Goal: Information Seeking & Learning: Learn about a topic

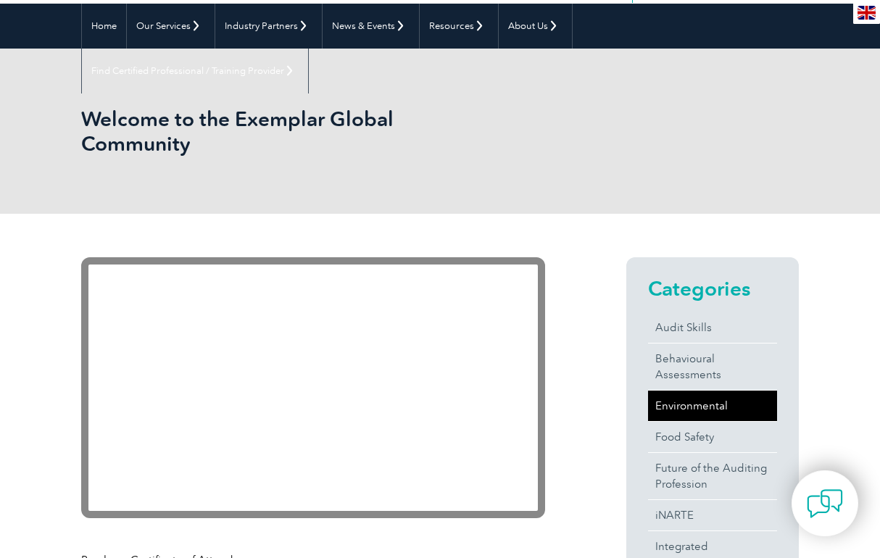
scroll to position [147, 0]
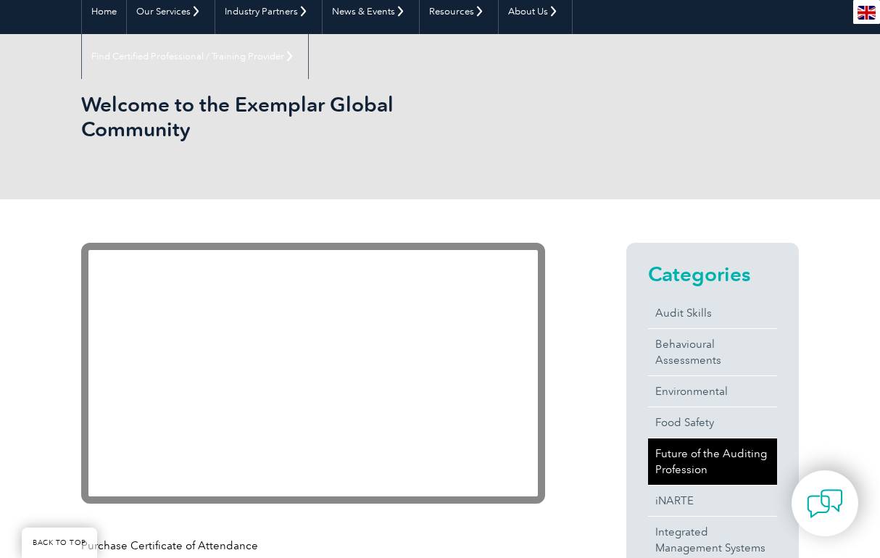
click at [689, 458] on link "Future of the Auditing Profession" at bounding box center [712, 462] width 129 height 46
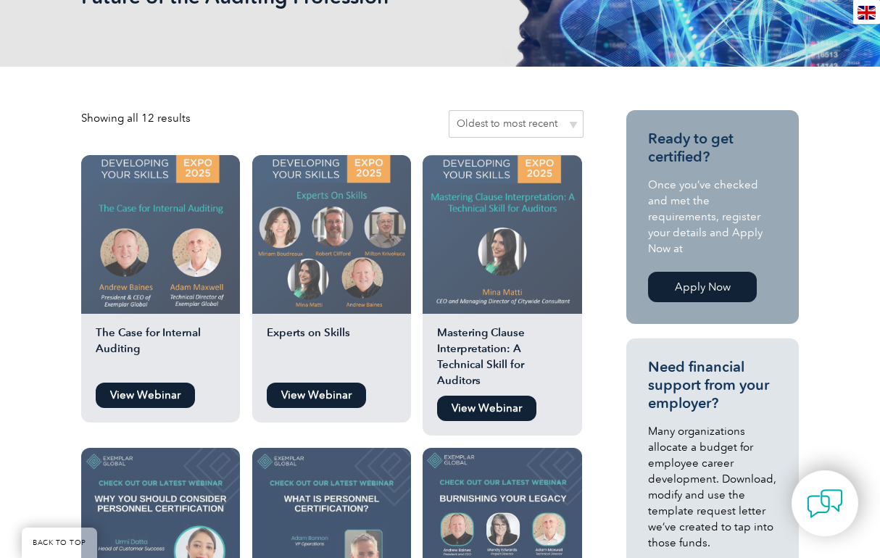
scroll to position [334, 0]
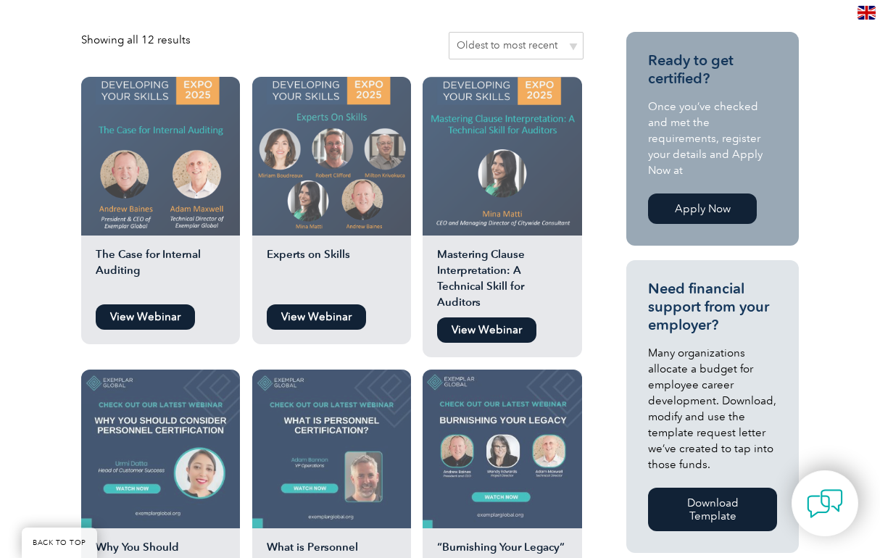
click at [505, 121] on img at bounding box center [502, 156] width 159 height 159
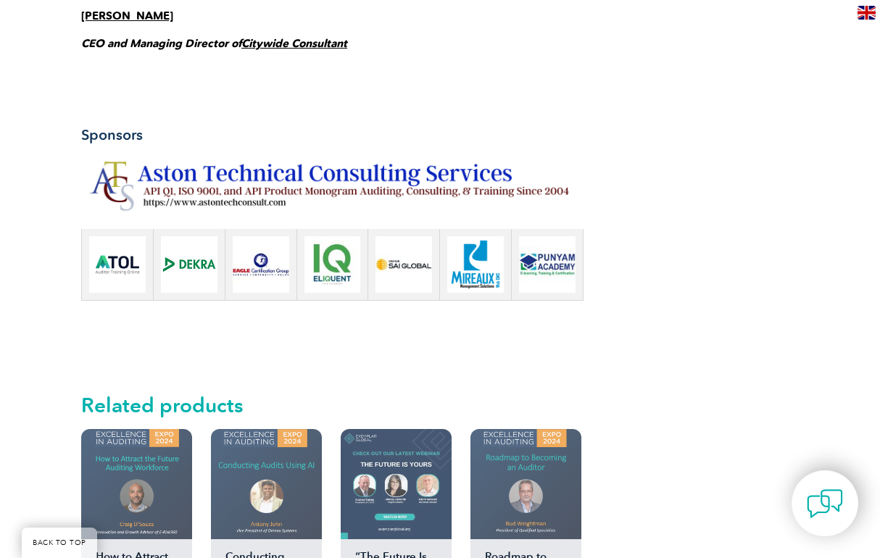
scroll to position [1130, 0]
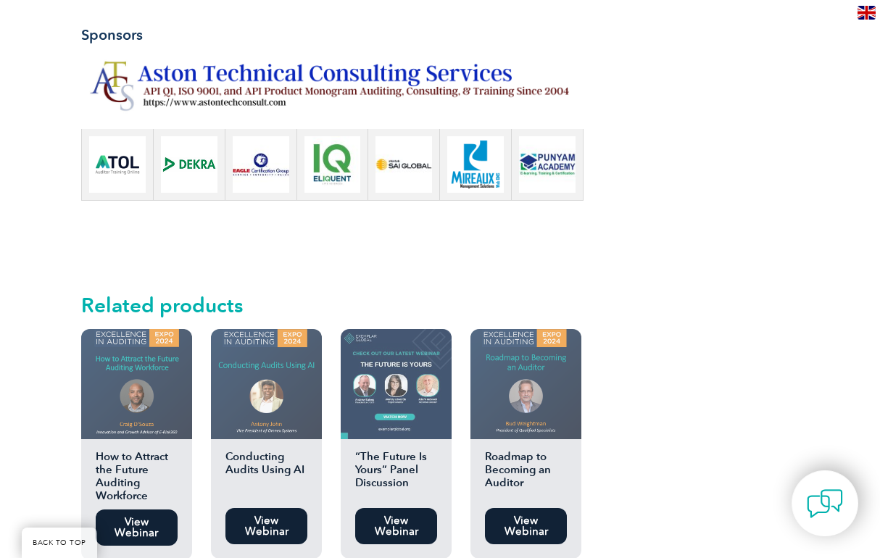
click at [275, 510] on link "View Webinar" at bounding box center [266, 526] width 82 height 36
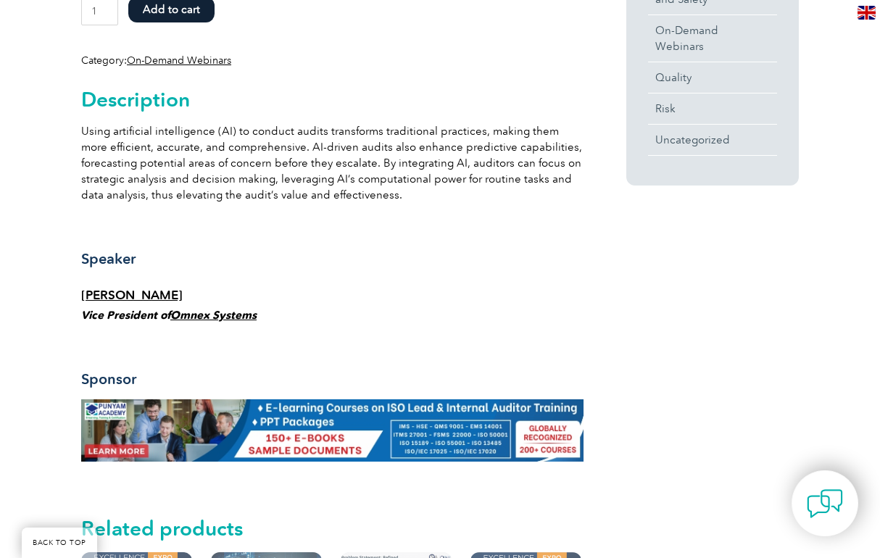
scroll to position [716, 0]
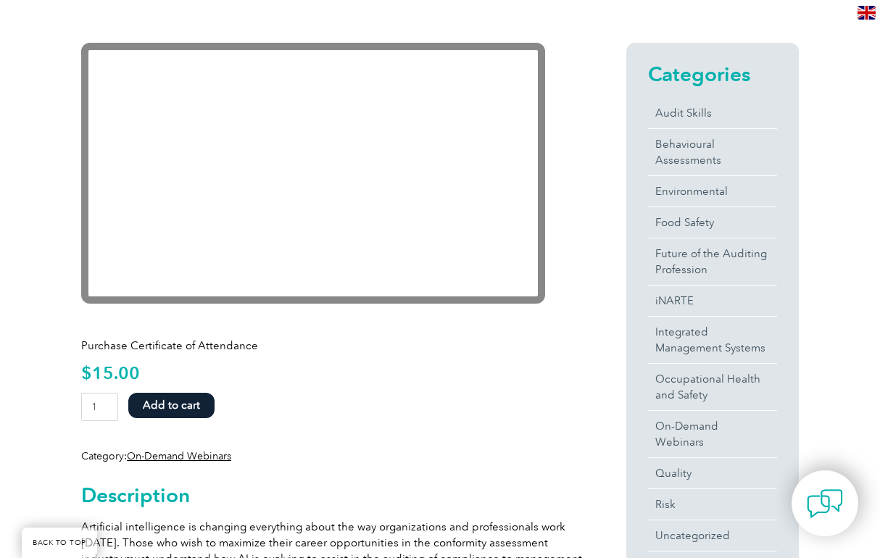
scroll to position [350, 0]
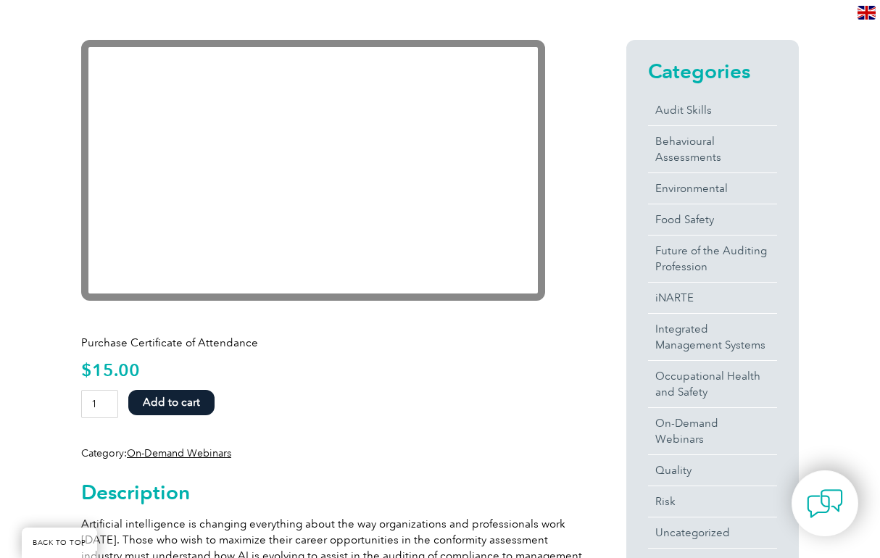
click at [104, 406] on input "1" at bounding box center [99, 404] width 37 height 28
click at [105, 405] on input "1" at bounding box center [99, 404] width 37 height 28
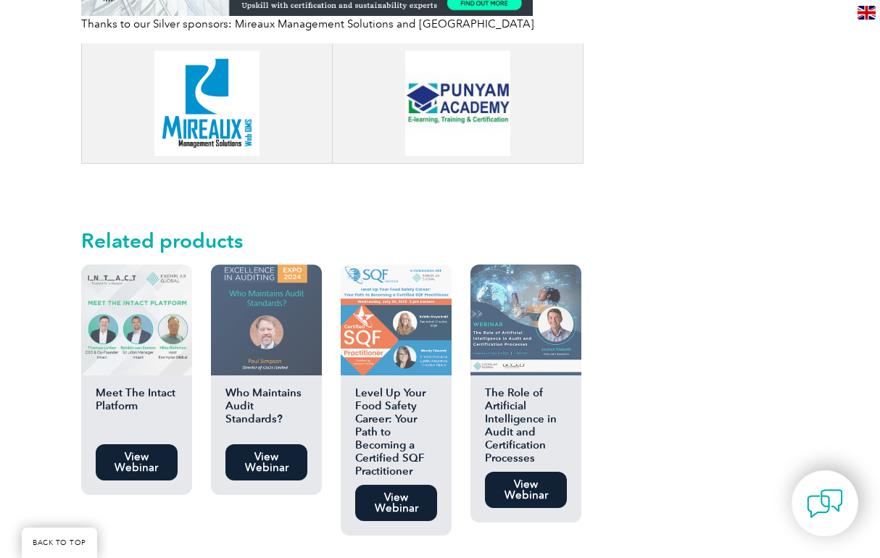
scroll to position [1546, 0]
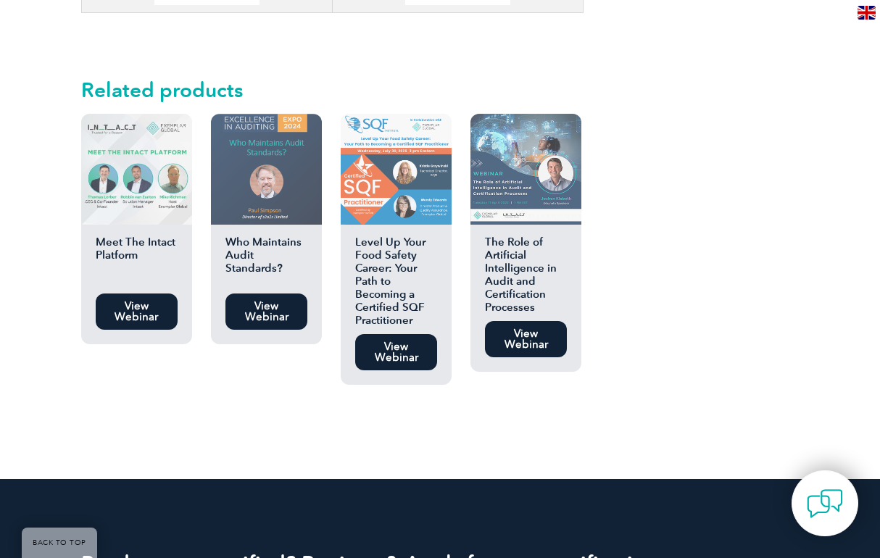
click at [536, 325] on link "View Webinar" at bounding box center [526, 339] width 82 height 36
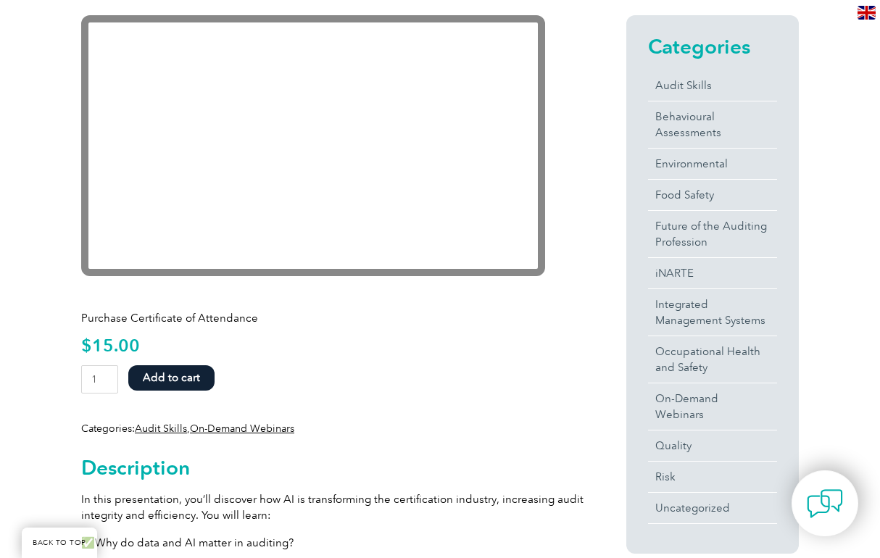
scroll to position [542, 0]
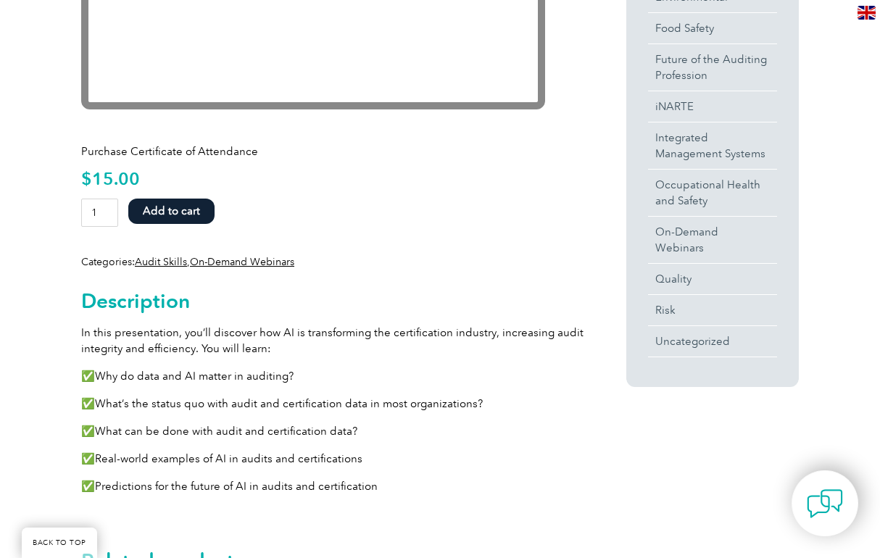
click at [104, 216] on input "1" at bounding box center [99, 213] width 37 height 28
type input "0"
click at [272, 225] on form "The Role of Artificial Intelligence in Audit and Certification Processes quanti…" at bounding box center [332, 217] width 502 height 36
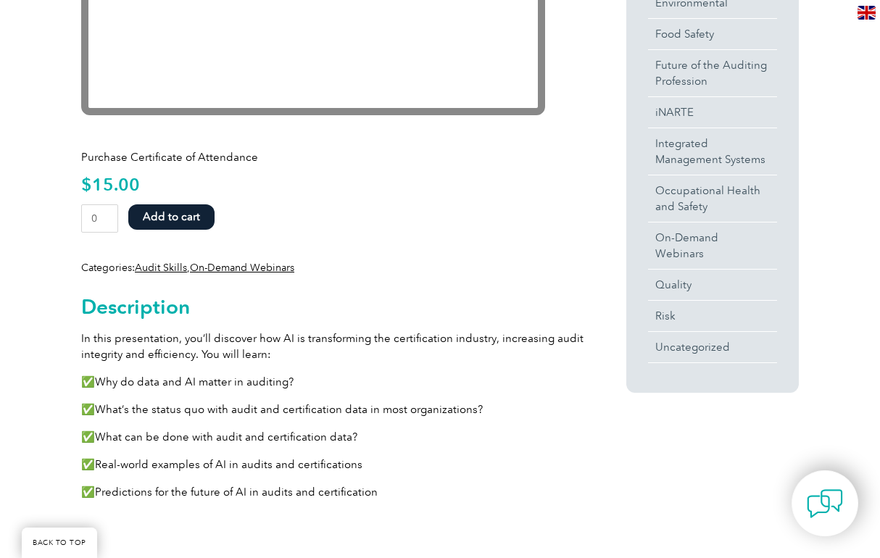
scroll to position [539, 0]
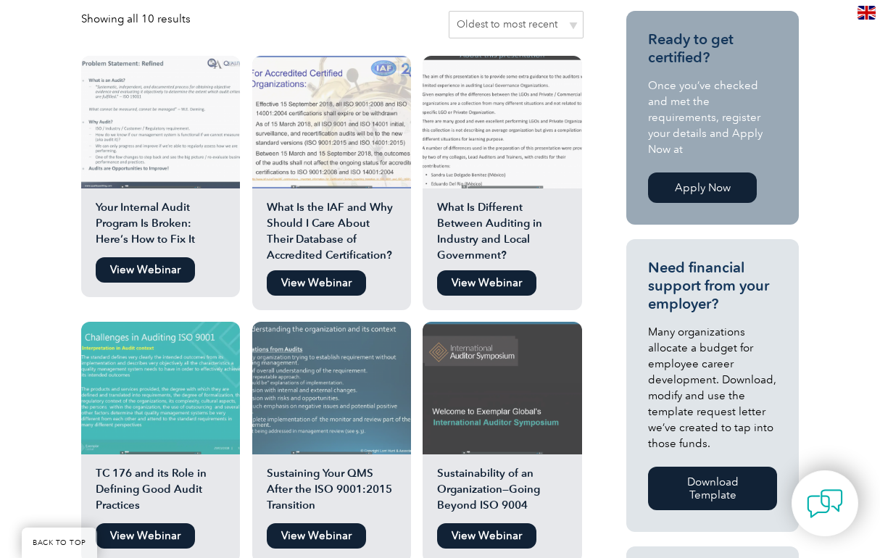
scroll to position [357, 0]
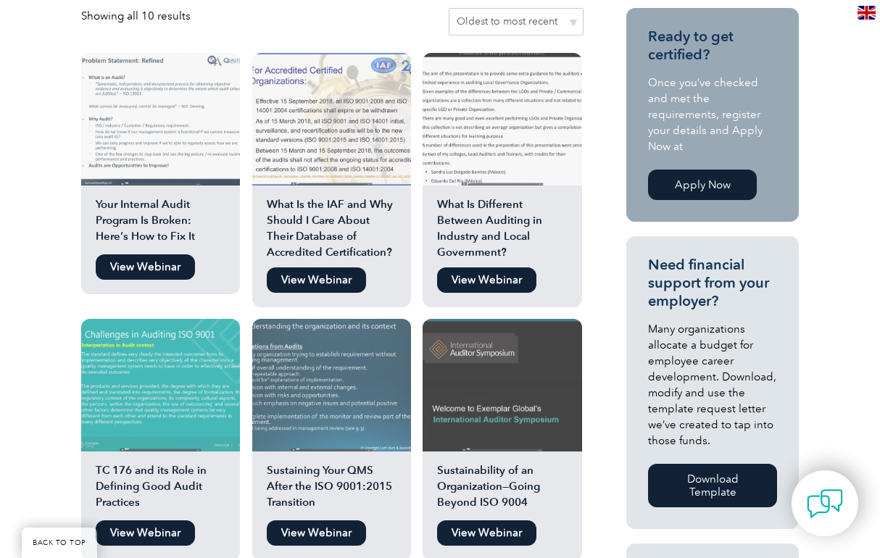
click at [138, 266] on link "View Webinar" at bounding box center [145, 266] width 99 height 25
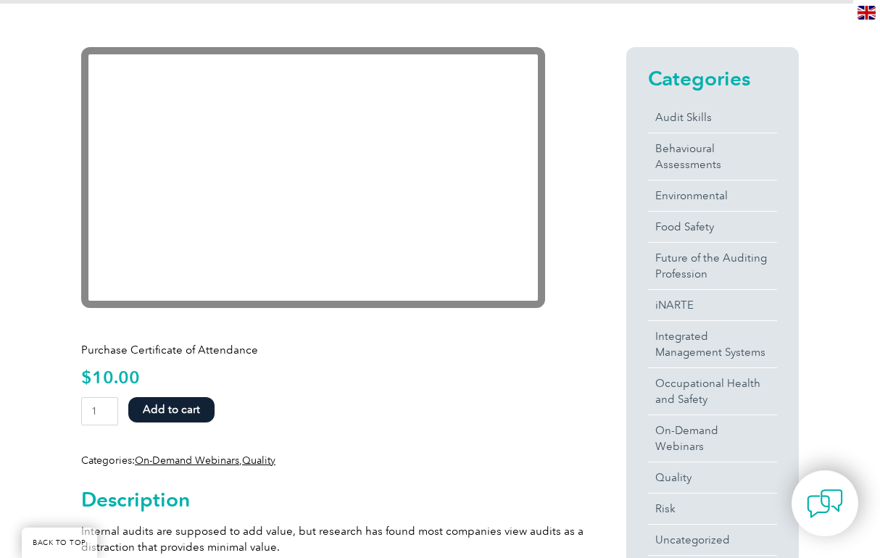
scroll to position [346, 0]
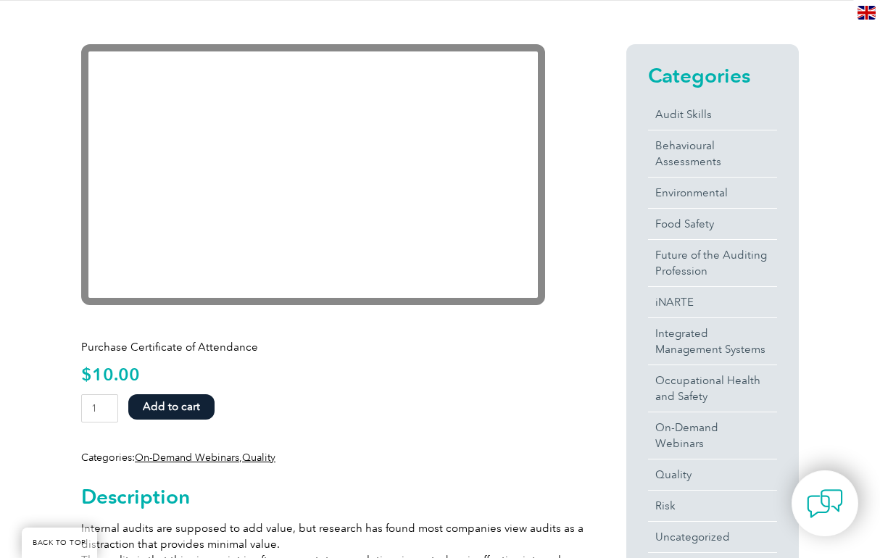
click at [189, 456] on link "On-Demand Webinars" at bounding box center [187, 458] width 104 height 12
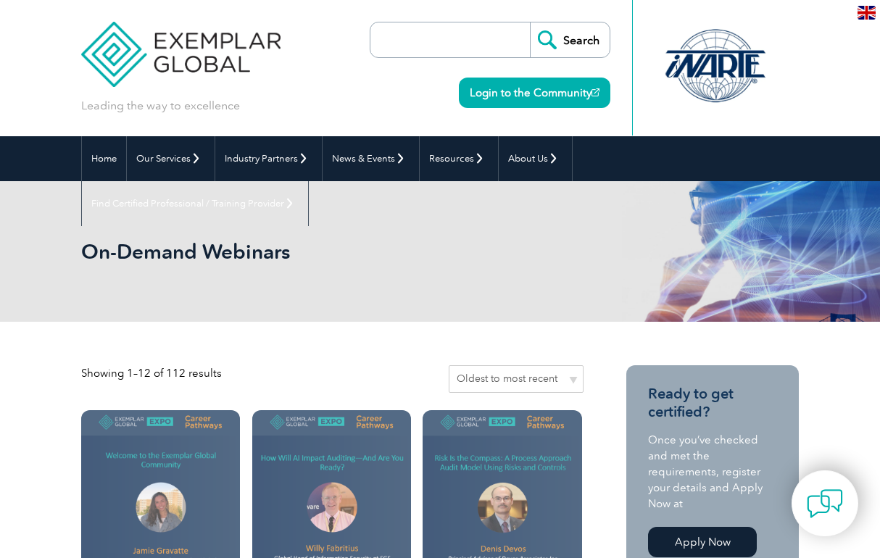
click at [551, 92] on link "Login to the Community" at bounding box center [535, 93] width 152 height 30
